Goal: Browse casually

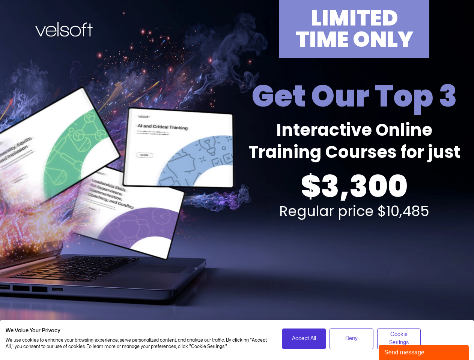
click at [237, 180] on div "LIMITED TIME ONLY Get Our Top 3 Interactive Online Training Courses for just $3…" at bounding box center [238, 165] width 466 height 331
click at [304, 339] on span "Accept All" at bounding box center [304, 339] width 24 height 8
click at [351, 339] on span "Deny" at bounding box center [351, 339] width 12 height 8
click at [399, 339] on span "Cookie Settings" at bounding box center [399, 339] width 34 height 17
click at [424, 353] on div "Send message" at bounding box center [423, 352] width 79 height 9
